Goal: Transaction & Acquisition: Obtain resource

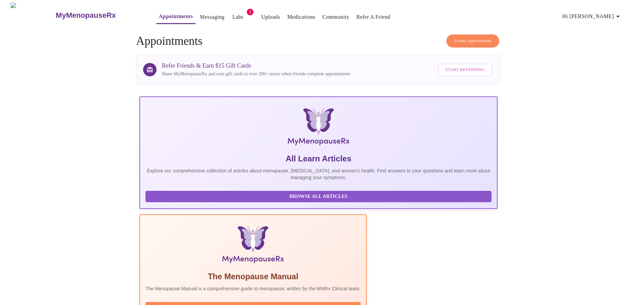
click at [232, 14] on link "Labs" at bounding box center [237, 16] width 11 height 9
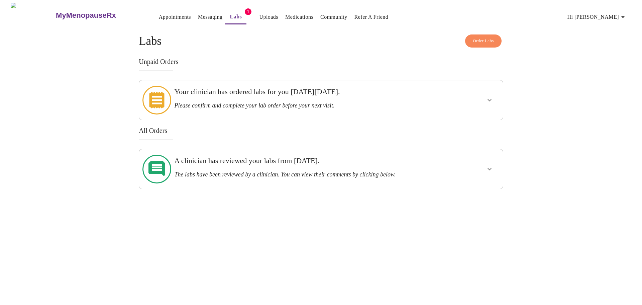
click at [315, 96] on icon "show more" at bounding box center [490, 100] width 8 height 8
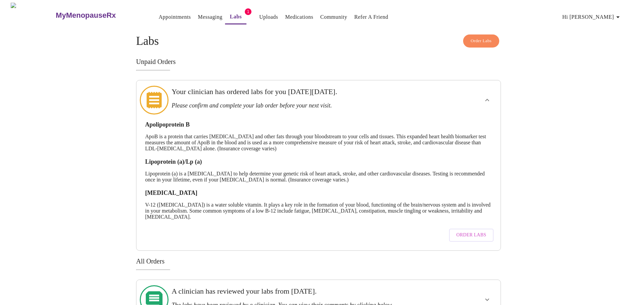
click at [315, 231] on span "Order Labs" at bounding box center [472, 235] width 30 height 8
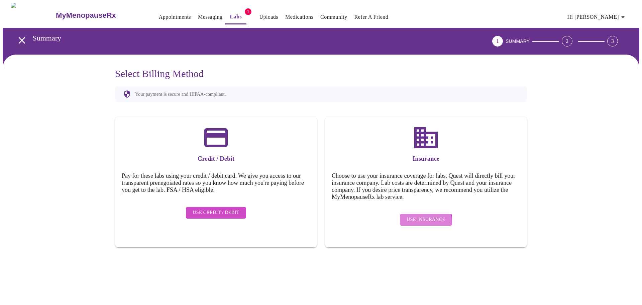
click at [315, 217] on span "Use Insurance" at bounding box center [426, 219] width 38 height 8
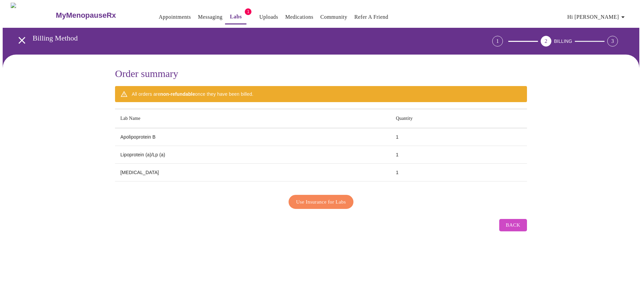
click at [315, 201] on span "Use Insurance for Labs" at bounding box center [321, 201] width 50 height 9
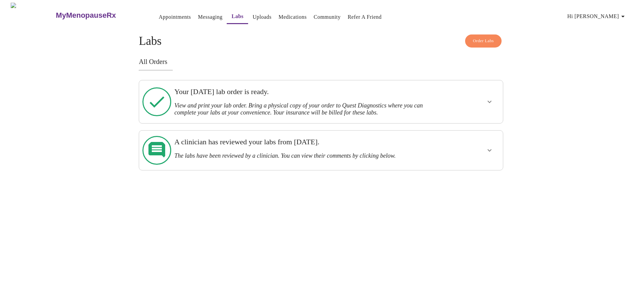
click at [315, 15] on span "Hi [PERSON_NAME]" at bounding box center [598, 16] width 60 height 9
click at [315, 51] on li "Log out" at bounding box center [614, 50] width 31 height 12
